Goal: Information Seeking & Learning: Learn about a topic

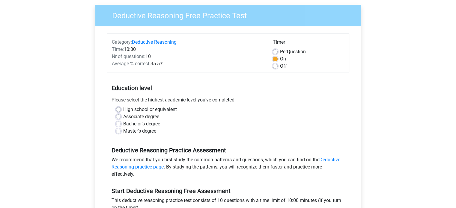
scroll to position [48, 0]
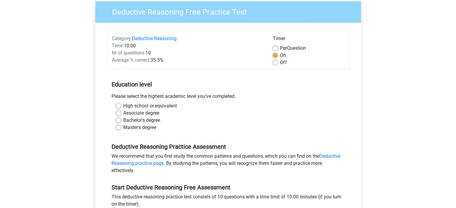
click at [121, 105] on div "High school or equivalent" at bounding box center [228, 105] width 224 height 7
click at [123, 105] on label "High school or equivalent" at bounding box center [150, 105] width 54 height 7
click at [119, 105] on input "High school or equivalent" at bounding box center [118, 105] width 5 height 6
radio input "true"
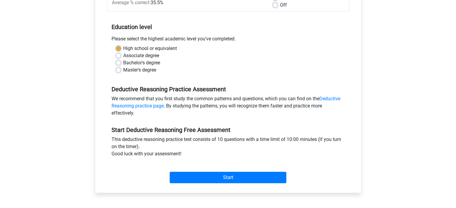
scroll to position [115, 0]
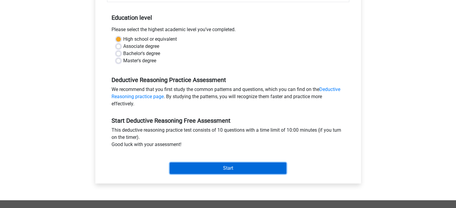
click at [190, 169] on input "Start" at bounding box center [228, 168] width 117 height 11
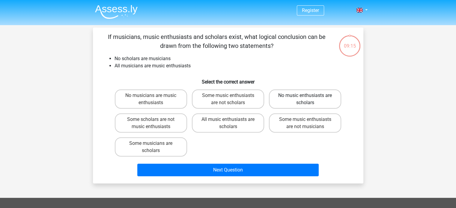
click at [292, 99] on label "No music enthusiasts are scholars" at bounding box center [305, 99] width 72 height 19
click at [305, 99] on input "No music enthusiasts are scholars" at bounding box center [307, 98] width 4 height 4
radio input "true"
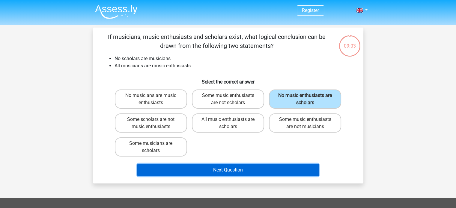
click at [218, 167] on button "Next Question" at bounding box center [227, 170] width 181 height 13
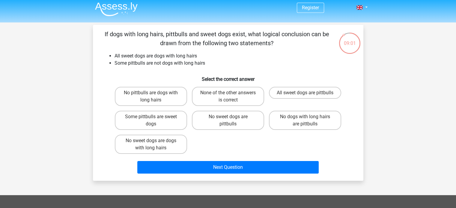
scroll to position [2, 0]
